Goal: Task Accomplishment & Management: Use online tool/utility

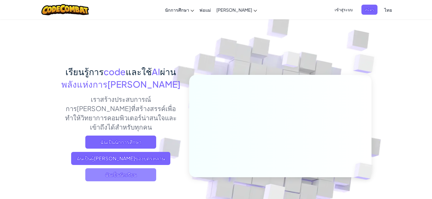
click at [121, 168] on span "ฉันเป็นนักเรียน" at bounding box center [120, 174] width 71 height 13
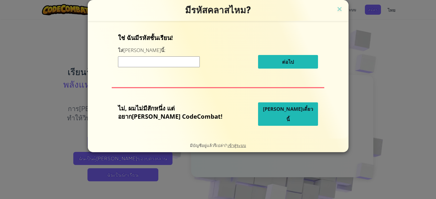
click at [324, 4] on div "มีรหัสคลาสไหม?" at bounding box center [218, 10] width 261 height 21
click at [336, 7] on img at bounding box center [339, 9] width 7 height 8
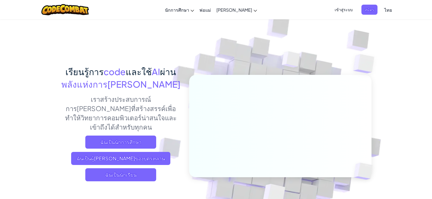
drag, startPoint x: 379, startPoint y: 14, endPoint x: 383, endPoint y: 12, distance: 4.4
click at [381, 14] on link "ไทย" at bounding box center [387, 9] width 13 height 15
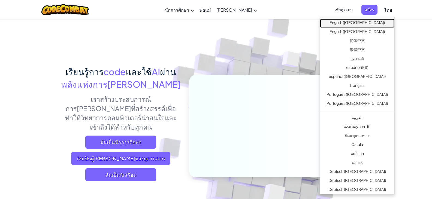
click at [369, 21] on link "English ([GEOGRAPHIC_DATA])" at bounding box center [357, 23] width 74 height 9
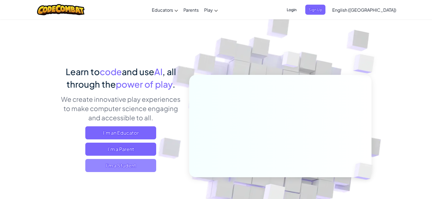
click at [135, 168] on span "I'm a Student" at bounding box center [120, 165] width 71 height 13
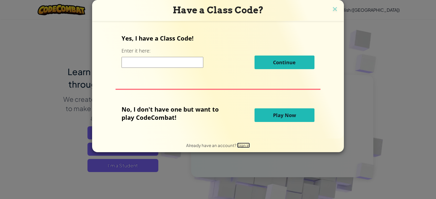
click at [241, 145] on span "Sign in" at bounding box center [243, 145] width 13 height 5
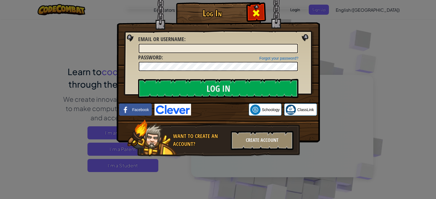
click at [256, 10] on span at bounding box center [256, 13] width 9 height 9
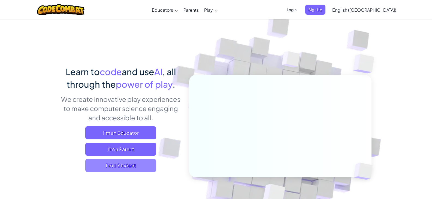
click at [146, 164] on span "I'm a Student" at bounding box center [120, 165] width 71 height 13
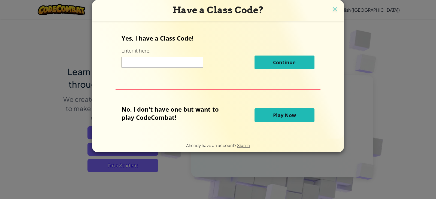
click at [161, 60] on input at bounding box center [162, 62] width 82 height 11
click at [157, 117] on p "No, I don't have one but want to play CodeCombat!" at bounding box center [173, 113] width 105 height 16
click at [159, 115] on p "No, I don't have one but want to play CodeCombat!" at bounding box center [173, 113] width 105 height 16
click at [176, 115] on p "No, I don't have one but want to play CodeCombat!" at bounding box center [173, 113] width 105 height 16
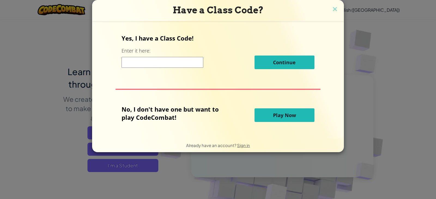
click at [136, 36] on p "Yes, I have a Class Code!" at bounding box center [217, 38] width 193 height 8
click at [141, 36] on p "Yes, I have a Class Code!" at bounding box center [217, 38] width 193 height 8
click at [242, 142] on div "Already have an account? Sign in" at bounding box center [218, 145] width 64 height 7
click at [167, 57] on input at bounding box center [162, 62] width 82 height 11
click at [175, 62] on input at bounding box center [162, 62] width 82 height 11
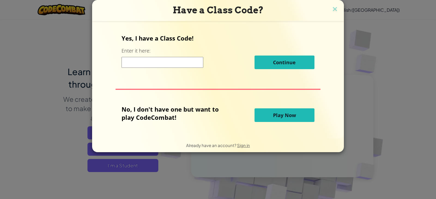
click at [269, 117] on button "Play Now" at bounding box center [284, 115] width 60 height 14
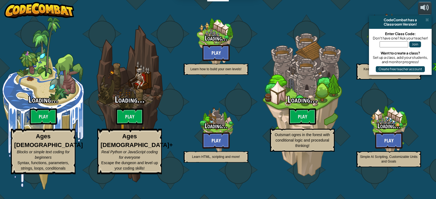
click at [269, 117] on div "Loading... Play Outsmart ogres in the forest with conditional logic and procedu…" at bounding box center [302, 123] width 86 height 57
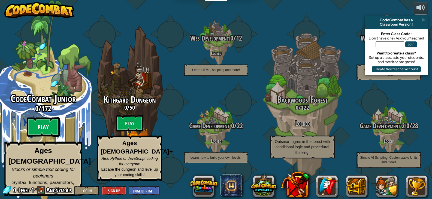
click at [33, 131] on btn "Play" at bounding box center [43, 127] width 33 height 20
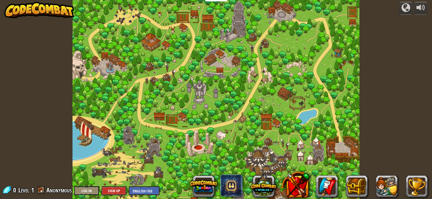
click at [224, 114] on div at bounding box center [215, 99] width 287 height 199
drag, startPoint x: 267, startPoint y: 116, endPoint x: 316, endPoint y: 121, distance: 49.8
click at [316, 120] on div at bounding box center [215, 99] width 287 height 199
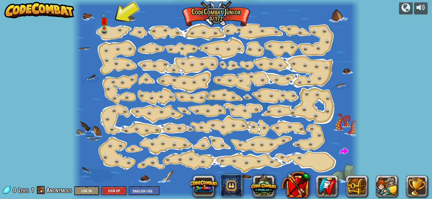
drag, startPoint x: 99, startPoint y: 25, endPoint x: 102, endPoint y: 25, distance: 3.0
click at [101, 25] on div "Step Change (Locked) Change step arguments. Go Smart (Locked) Now we're really …" at bounding box center [215, 99] width 287 height 199
click at [104, 26] on img at bounding box center [103, 21] width 7 height 16
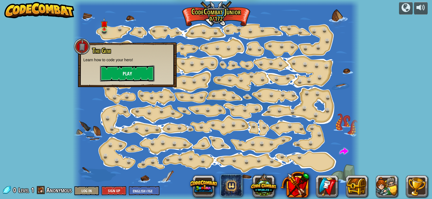
click at [139, 76] on button "Play" at bounding box center [127, 73] width 54 height 16
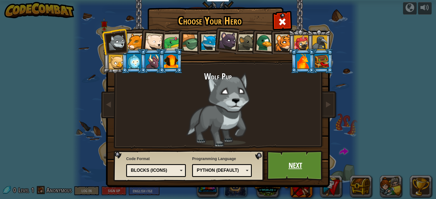
click at [292, 161] on link "Next" at bounding box center [295, 166] width 57 height 30
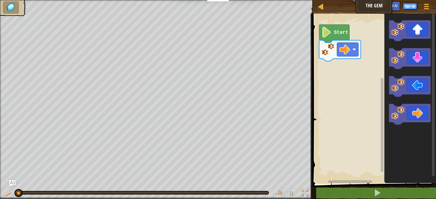
click at [338, 36] on icon "Blockly Workspace" at bounding box center [334, 34] width 30 height 18
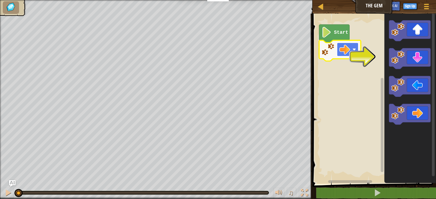
click at [358, 50] on rect "Blockly Workspace" at bounding box center [348, 50] width 22 height 14
click at [334, 28] on icon "Blockly Workspace" at bounding box center [334, 34] width 30 height 18
click at [339, 28] on icon "Blockly Workspace" at bounding box center [334, 34] width 30 height 18
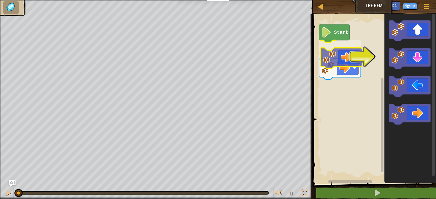
click at [352, 59] on div "Start" at bounding box center [373, 97] width 125 height 173
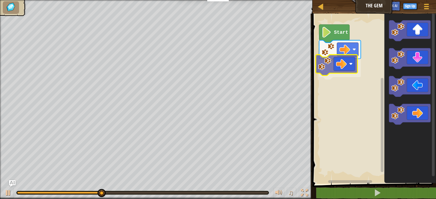
click at [327, 66] on div "Start" at bounding box center [373, 97] width 125 height 173
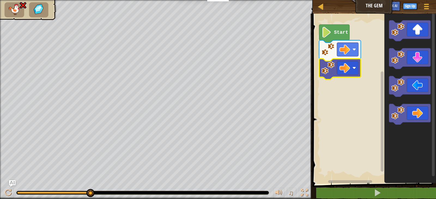
click at [333, 32] on icon "Blockly Workspace" at bounding box center [334, 34] width 30 height 18
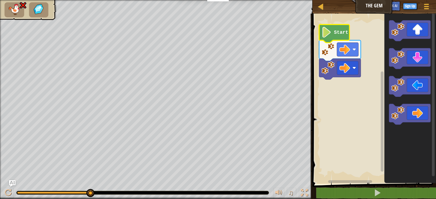
click at [333, 32] on icon "Blockly Workspace" at bounding box center [334, 34] width 30 height 18
click at [336, 33] on text "Start" at bounding box center [341, 32] width 14 height 5
click at [333, 35] on icon "Blockly Workspace" at bounding box center [334, 34] width 30 height 18
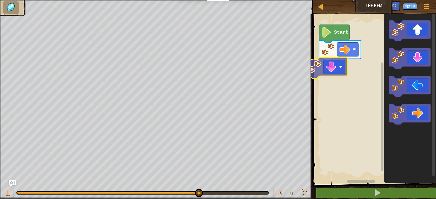
click at [314, 68] on div "Start" at bounding box center [373, 97] width 125 height 173
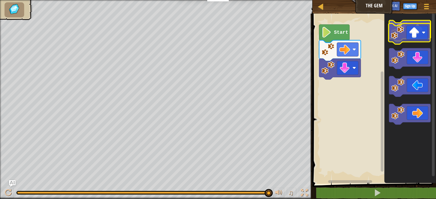
click at [405, 40] on g "Blockly Workspace" at bounding box center [410, 72] width 42 height 105
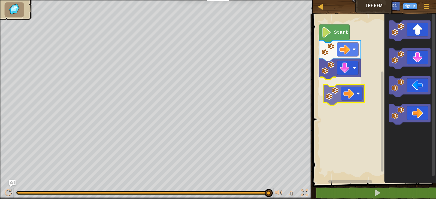
click at [356, 96] on div "Start" at bounding box center [373, 97] width 125 height 173
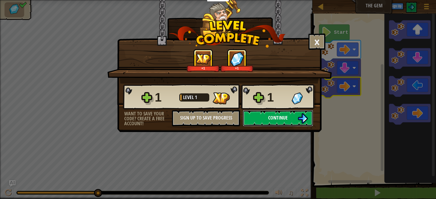
click at [293, 118] on button "Continue" at bounding box center [278, 118] width 70 height 16
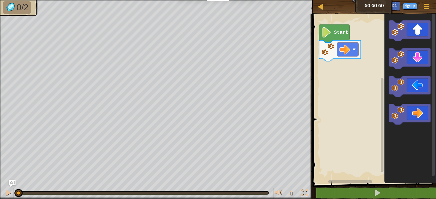
click at [333, 36] on icon "Blockly Workspace" at bounding box center [334, 34] width 30 height 18
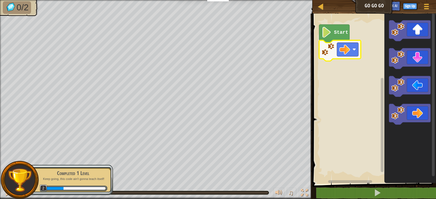
click at [347, 111] on rect "Blockly Workspace" at bounding box center [373, 97] width 125 height 173
click at [356, 105] on rect "Blockly Workspace" at bounding box center [373, 97] width 125 height 173
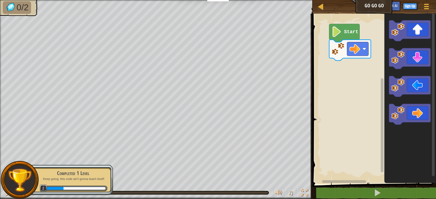
click at [344, 23] on rect "Blockly Workspace" at bounding box center [373, 97] width 125 height 173
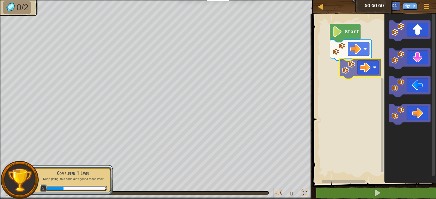
click at [351, 77] on div "Start" at bounding box center [373, 97] width 125 height 173
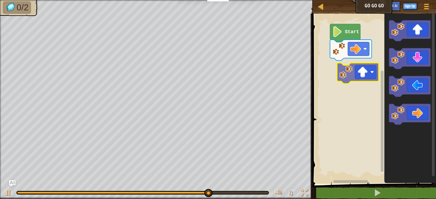
click at [352, 72] on div "Start" at bounding box center [373, 97] width 125 height 173
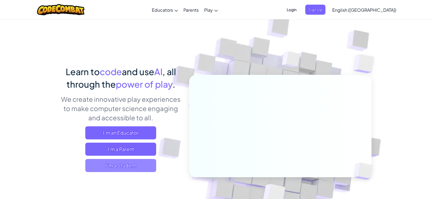
click at [121, 167] on span "I'm a Student" at bounding box center [120, 165] width 71 height 13
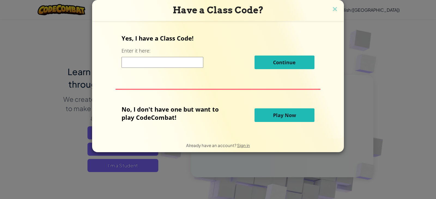
click at [274, 118] on span "Play Now" at bounding box center [284, 115] width 23 height 7
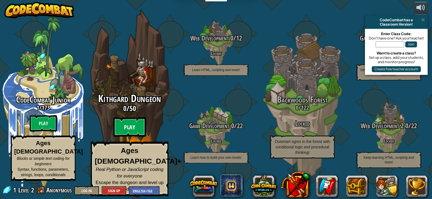
click at [130, 133] on btn "Play" at bounding box center [129, 127] width 33 height 20
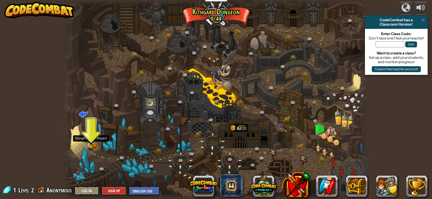
click at [94, 139] on img at bounding box center [91, 137] width 8 height 17
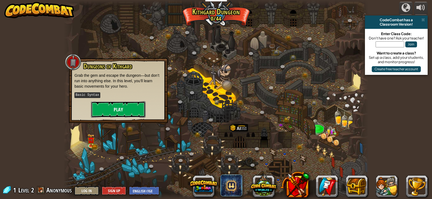
click at [115, 110] on button "Play" at bounding box center [118, 109] width 54 height 16
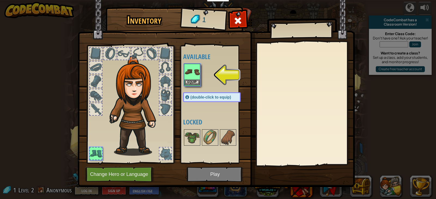
click at [188, 79] on img at bounding box center [191, 71] width 15 height 15
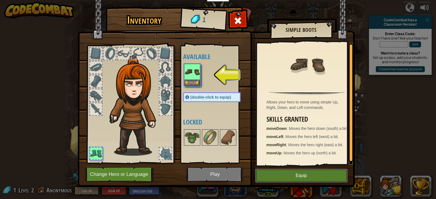
click at [270, 173] on button "Equip" at bounding box center [301, 176] width 92 height 14
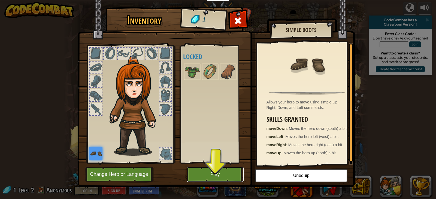
click at [200, 176] on button "Play" at bounding box center [215, 174] width 57 height 15
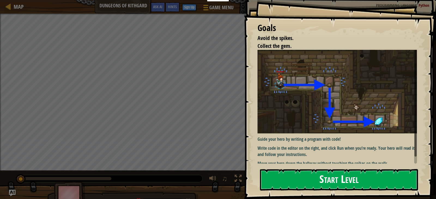
click at [297, 182] on button "Start Level" at bounding box center [339, 180] width 158 height 22
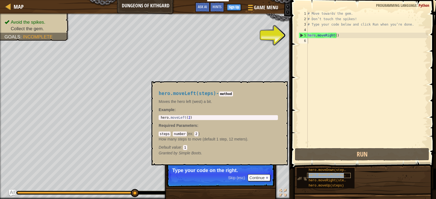
click at [328, 175] on span "hero.moveLeft(steps)" at bounding box center [327, 175] width 39 height 4
type textarea "hero.moveLeft(steps)"
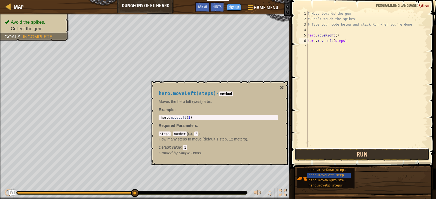
click at [350, 153] on button "Run" at bounding box center [362, 154] width 134 height 13
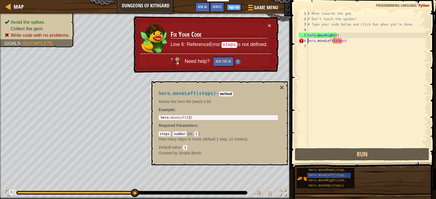
click at [346, 63] on div "# Move towards the gem. # Don’t touch the spikes! # Type your code below and cl…" at bounding box center [366, 84] width 121 height 147
click at [343, 38] on div "# Move towards the gem. # Don’t touch the spikes! # Type your code below and cl…" at bounding box center [366, 84] width 121 height 147
click at [345, 42] on div "# Move towards the gem. # Don’t touch the spikes! # Type your code below and cl…" at bounding box center [366, 84] width 121 height 147
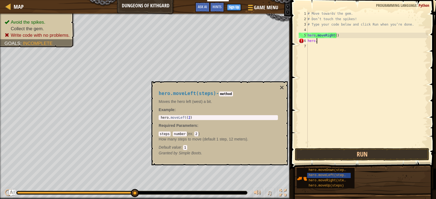
type textarea "h"
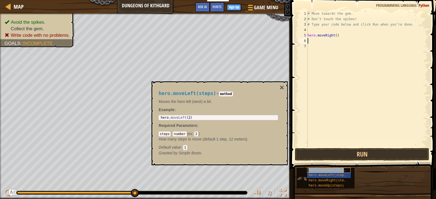
click at [312, 168] on div "hero.moveDown(steps)" at bounding box center [329, 170] width 44 height 5
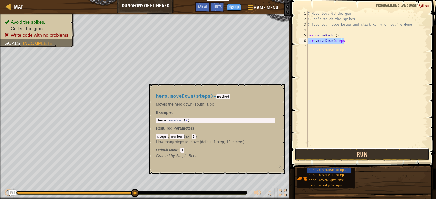
click at [352, 157] on button "Run" at bounding box center [362, 154] width 134 height 13
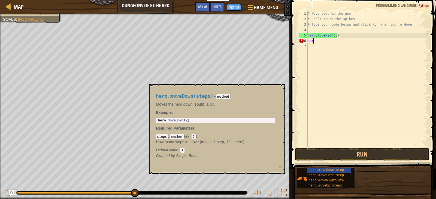
type textarea "h"
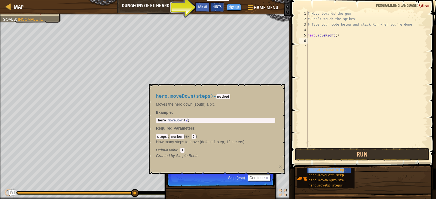
click at [215, 5] on span "Hints" at bounding box center [216, 6] width 9 height 5
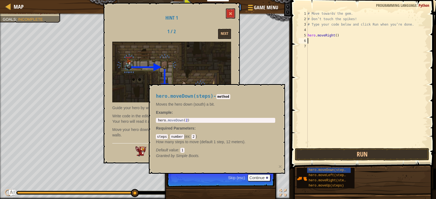
click at [235, 14] on div "Hint 1 1 / 2 Next Guide your hero by writing a program with code! Write code in…" at bounding box center [171, 83] width 136 height 161
click at [231, 13] on span at bounding box center [230, 14] width 4 height 4
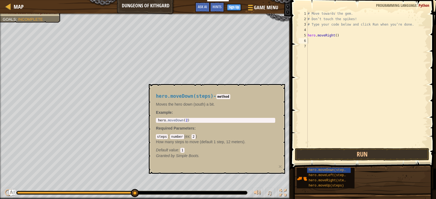
click at [313, 43] on div "# Move towards the gem. # Don’t touch the spikes! # Type your code below and cl…" at bounding box center [366, 84] width 121 height 147
type textarea "hero.moveDown(steps)"
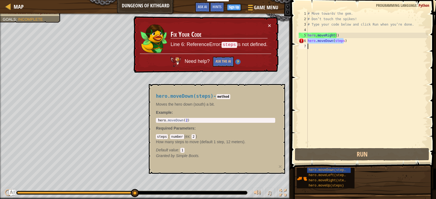
type textarea "hero.moveDown(steps)"
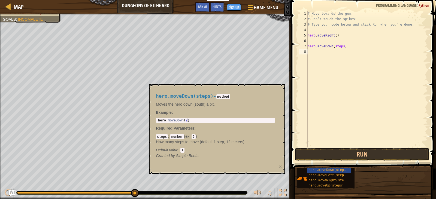
click at [346, 51] on div "# Move towards the gem. # Don’t touch the spikes! # Type your code below and cl…" at bounding box center [366, 84] width 121 height 147
click at [351, 153] on button "Run" at bounding box center [362, 154] width 134 height 13
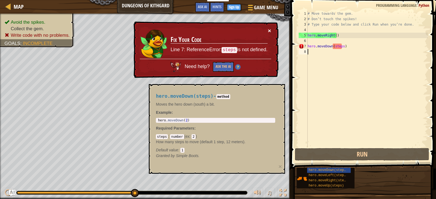
click at [269, 29] on button "×" at bounding box center [269, 31] width 3 height 6
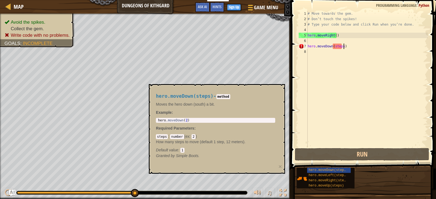
click at [345, 44] on div "# Move towards the gem. # Don’t touch the spikes! # Type your code below and cl…" at bounding box center [366, 84] width 121 height 147
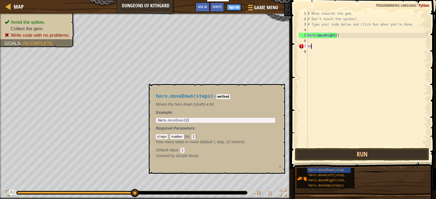
type textarea "h"
click at [310, 39] on div "# Move towards the gem. # Don’t touch the spikes! # Type your code below and cl…" at bounding box center [366, 84] width 121 height 147
type textarea "h"
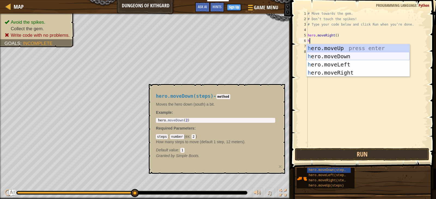
click at [313, 54] on div "h ero.moveUp press enter h ero.moveDown press enter h ero.moveLeft press enter …" at bounding box center [357, 68] width 103 height 49
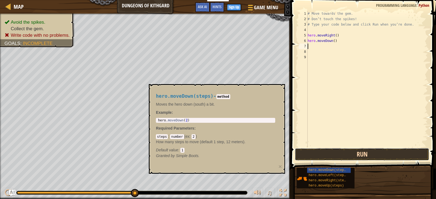
click at [338, 152] on button "Run" at bounding box center [362, 154] width 134 height 13
